Goal: Task Accomplishment & Management: Manage account settings

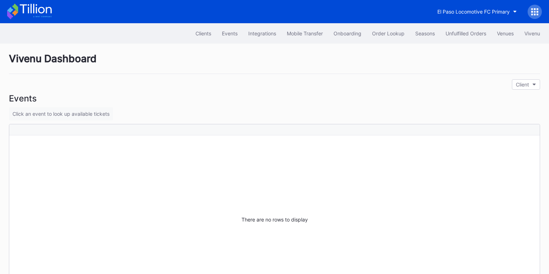
drag, startPoint x: 56, startPoint y: 17, endPoint x: 51, endPoint y: 17, distance: 5.0
click at [52, 17] on div "El Paso Locomotive FC Primary" at bounding box center [274, 11] width 549 height 23
click at [38, 14] on icon at bounding box center [29, 12] width 45 height 16
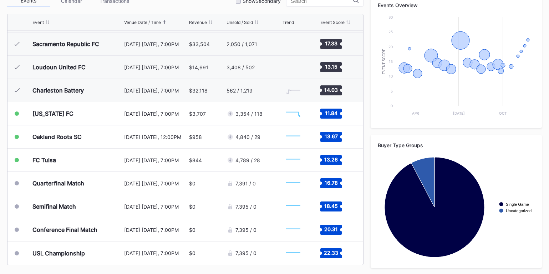
scroll to position [266, 0]
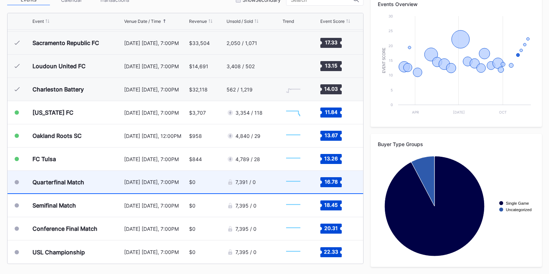
click at [240, 182] on div "7,391 / 0" at bounding box center [246, 182] width 20 height 6
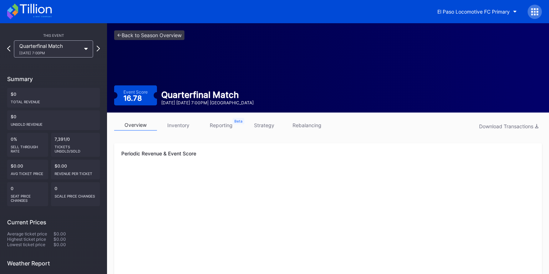
click at [184, 124] on link "inventory" at bounding box center [178, 125] width 43 height 11
click at [18, 9] on icon at bounding box center [29, 12] width 45 height 16
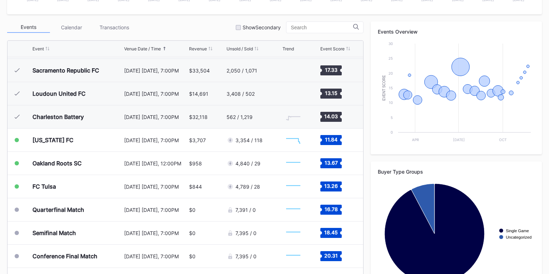
scroll to position [266, 0]
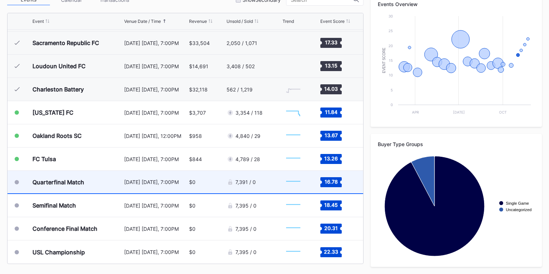
click at [118, 182] on div "Quarterfinal Match" at bounding box center [77, 182] width 90 height 22
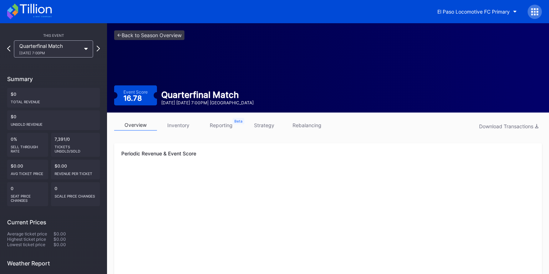
click at [184, 125] on link "inventory" at bounding box center [178, 125] width 43 height 11
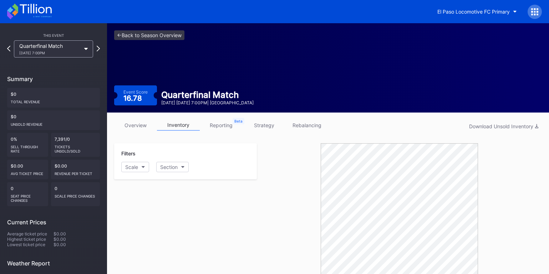
click at [536, 10] on icon at bounding box center [535, 11] width 7 height 7
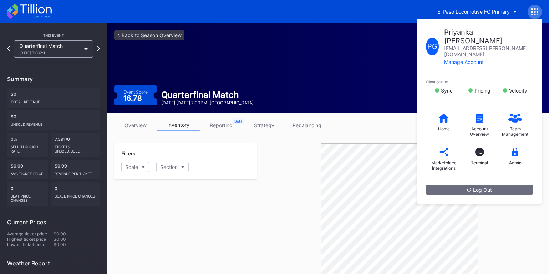
click at [352, 91] on div "Event Score 16.78 Quarterfinal Match [DATE] [DATE] 7:00PM | [GEOGRAPHIC_DATA]" at bounding box center [328, 95] width 428 height 20
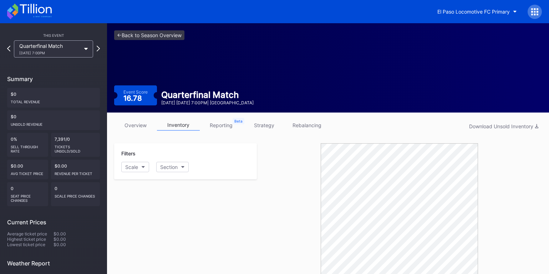
click at [543, 8] on div "El Paso Locomotive FC Primary" at bounding box center [274, 11] width 549 height 23
click at [536, 10] on icon at bounding box center [535, 11] width 7 height 7
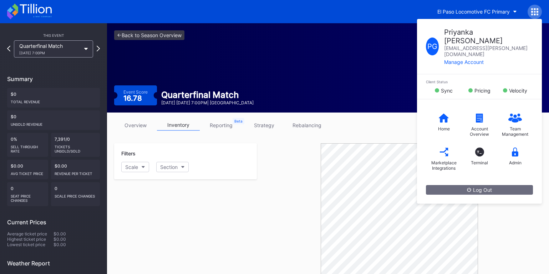
click at [427, 12] on div "El Paso Locomotive FC Primary P G Priyanka [PERSON_NAME] [EMAIL_ADDRESS][PERSON…" at bounding box center [274, 11] width 549 height 23
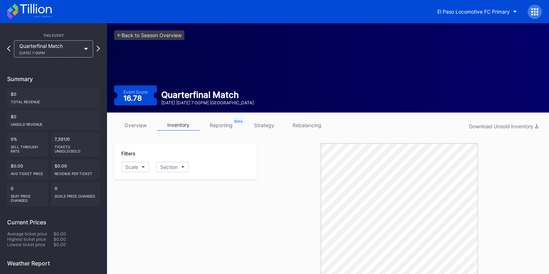
click at [37, 14] on icon at bounding box center [29, 12] width 45 height 16
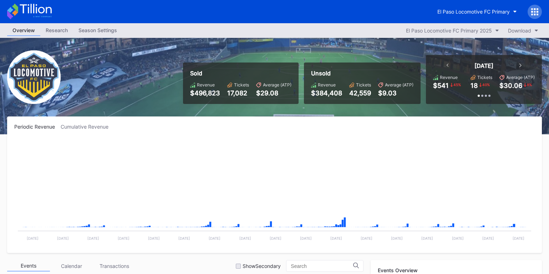
scroll to position [277, 0]
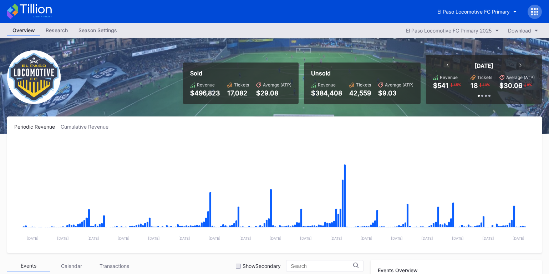
click at [109, 34] on div "Season Settings" at bounding box center [97, 30] width 49 height 10
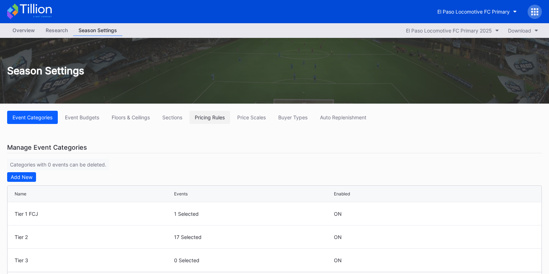
click at [221, 113] on button "Pricing Rules" at bounding box center [210, 117] width 41 height 13
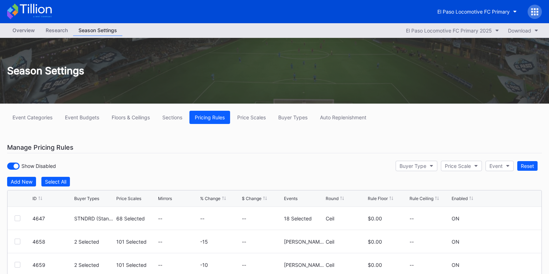
scroll to position [103, 0]
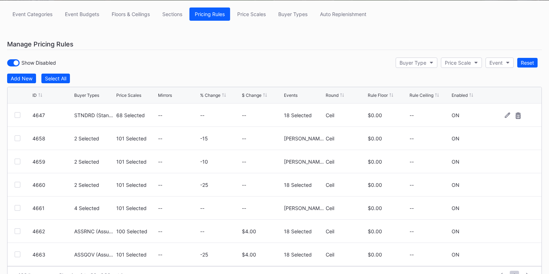
click at [505, 118] on div "4647 STNDRD (Standard Ticket) 68 Selected -- -- -- 18 Selected Ceil $0.00 -- ON" at bounding box center [274, 115] width 534 height 23
click at [507, 116] on icon at bounding box center [507, 114] width 5 height 5
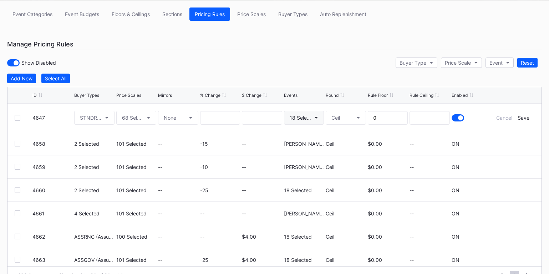
click at [313, 116] on button "18 Selected" at bounding box center [304, 118] width 40 height 14
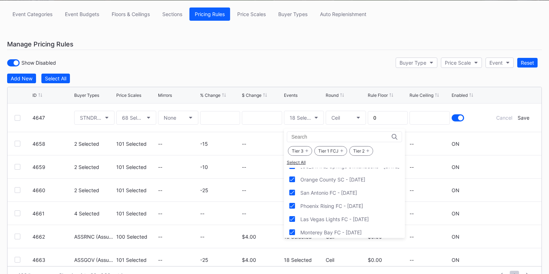
scroll to position [208, 0]
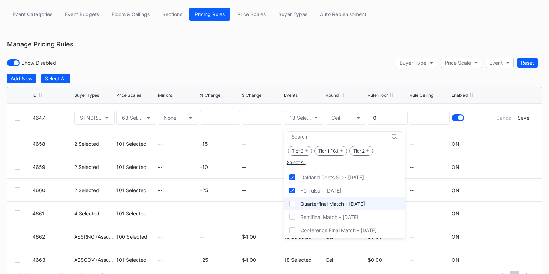
click at [332, 201] on div "Quarterfinal Match - [DATE]" at bounding box center [333, 204] width 65 height 6
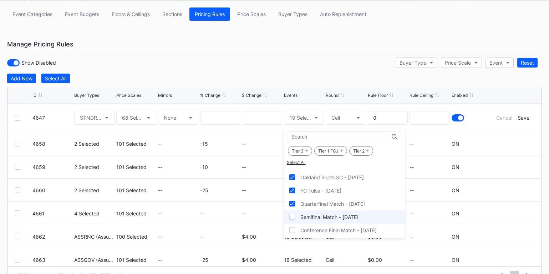
click at [332, 217] on div "Semifinal Match - [DATE]" at bounding box center [330, 217] width 58 height 6
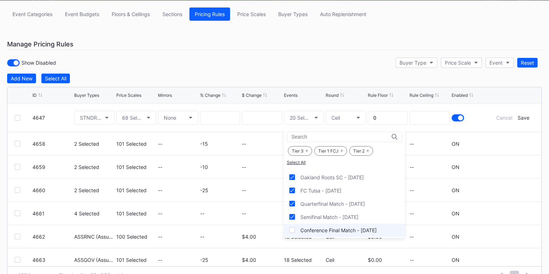
click at [332, 228] on div "Conference Final Match - [DATE]" at bounding box center [339, 230] width 76 height 6
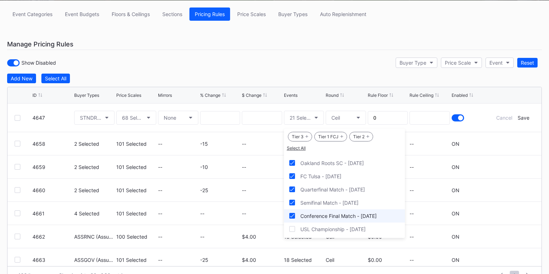
click at [332, 228] on div "USL Championship - [DATE]" at bounding box center [333, 229] width 65 height 6
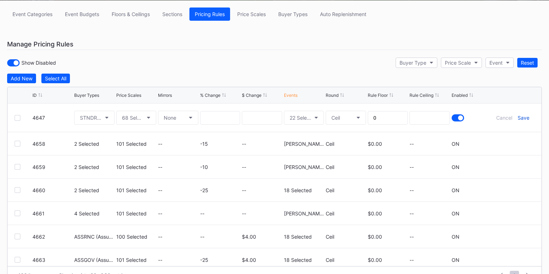
click at [524, 118] on div "Save" at bounding box center [524, 118] width 12 height 6
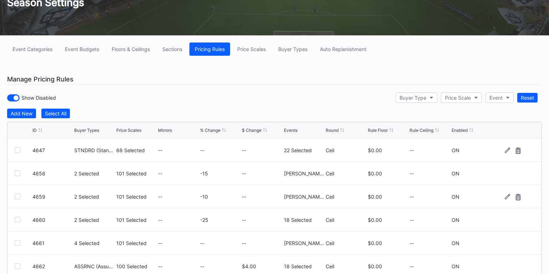
scroll to position [0, 0]
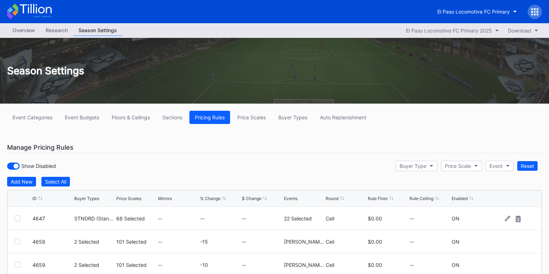
click at [21, 26] on div "Overview" at bounding box center [23, 30] width 33 height 10
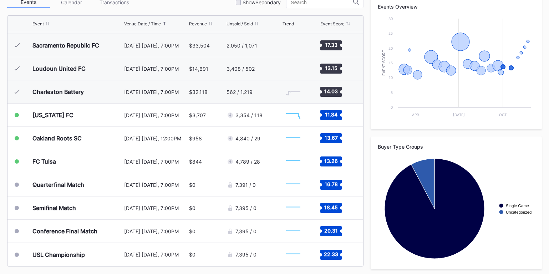
scroll to position [266, 0]
